Goal: Information Seeking & Learning: Learn about a topic

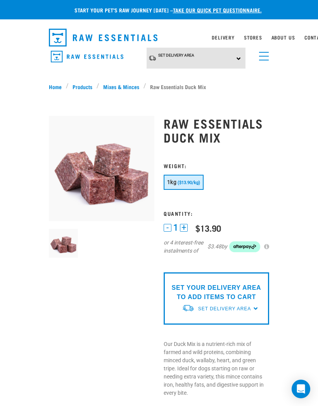
click at [122, 84] on link "Mixes & Minces" at bounding box center [121, 87] width 44 height 8
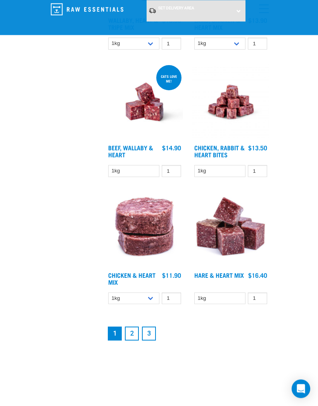
scroll to position [1862, 0]
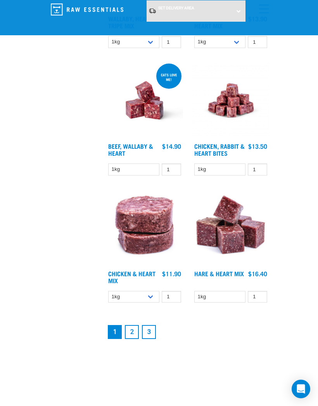
click at [133, 339] on link "2" at bounding box center [132, 332] width 14 height 14
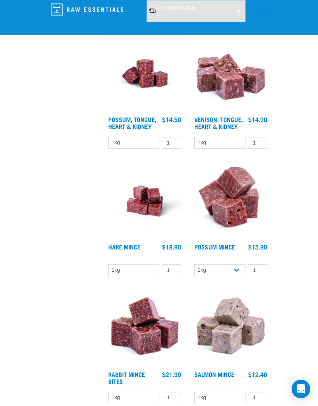
scroll to position [484, 0]
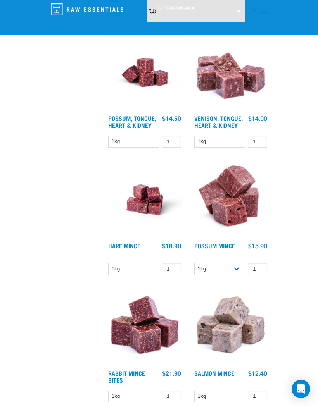
click at [221, 247] on link "Possum Mince" at bounding box center [214, 245] width 41 height 3
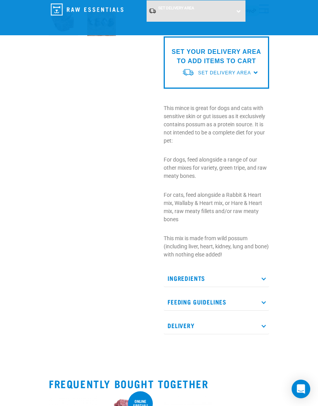
scroll to position [165, 0]
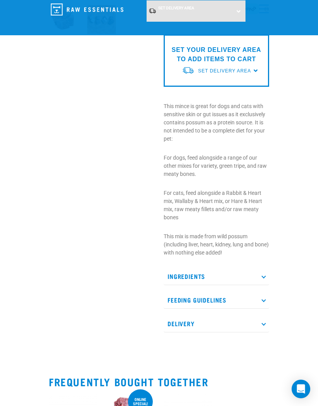
click at [262, 279] on p "Ingredients" at bounding box center [216, 276] width 105 height 17
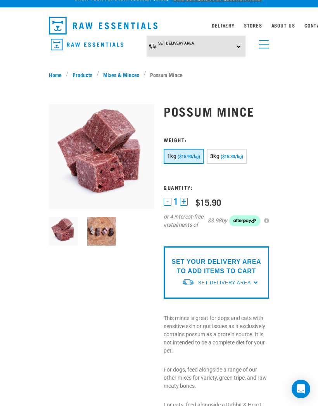
scroll to position [7, 0]
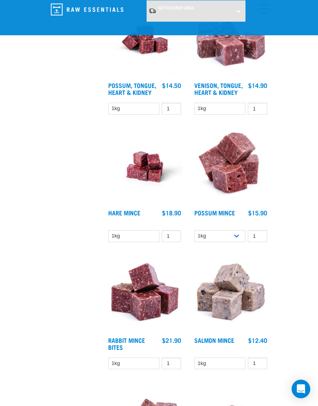
click at [151, 352] on h4 "Rabbit Mince Bites" at bounding box center [133, 345] width 51 height 16
click at [147, 320] on img at bounding box center [144, 294] width 77 height 77
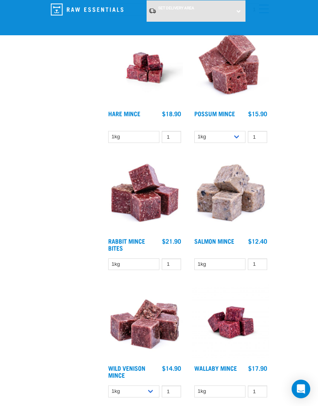
scroll to position [617, 0]
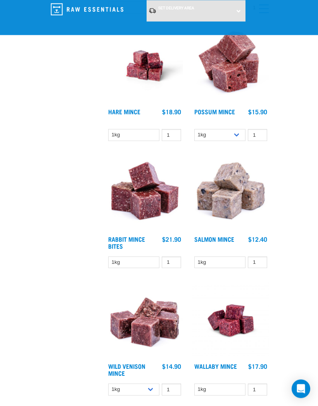
click at [217, 241] on link "Salmon Mince" at bounding box center [214, 239] width 40 height 3
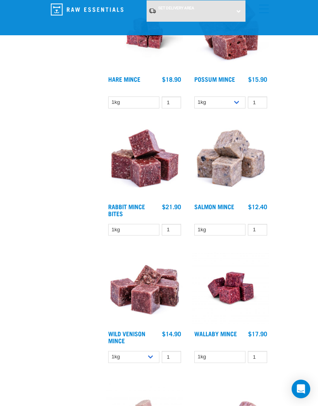
click at [226, 335] on link "Wallaby Mince" at bounding box center [215, 333] width 43 height 3
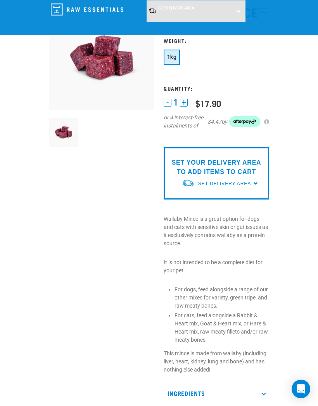
scroll to position [58, 0]
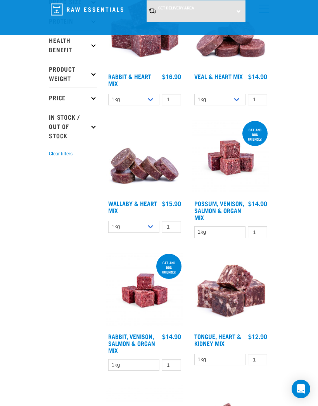
scroll to position [133, 0]
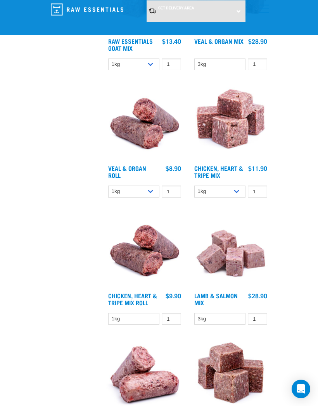
scroll to position [809, 0]
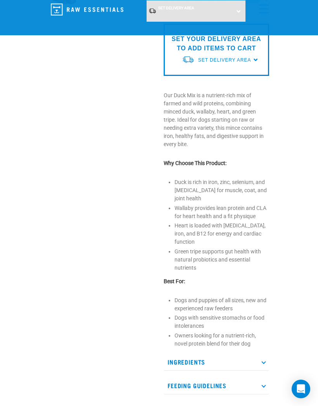
scroll to position [194, 0]
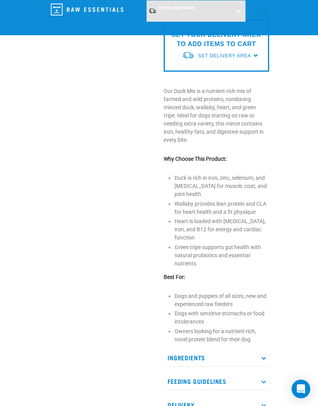
click at [267, 349] on p "Ingredients" at bounding box center [216, 357] width 105 height 17
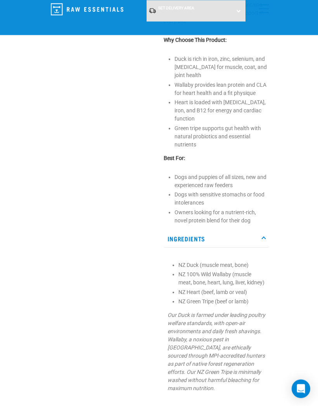
scroll to position [313, 0]
